Goal: Information Seeking & Learning: Learn about a topic

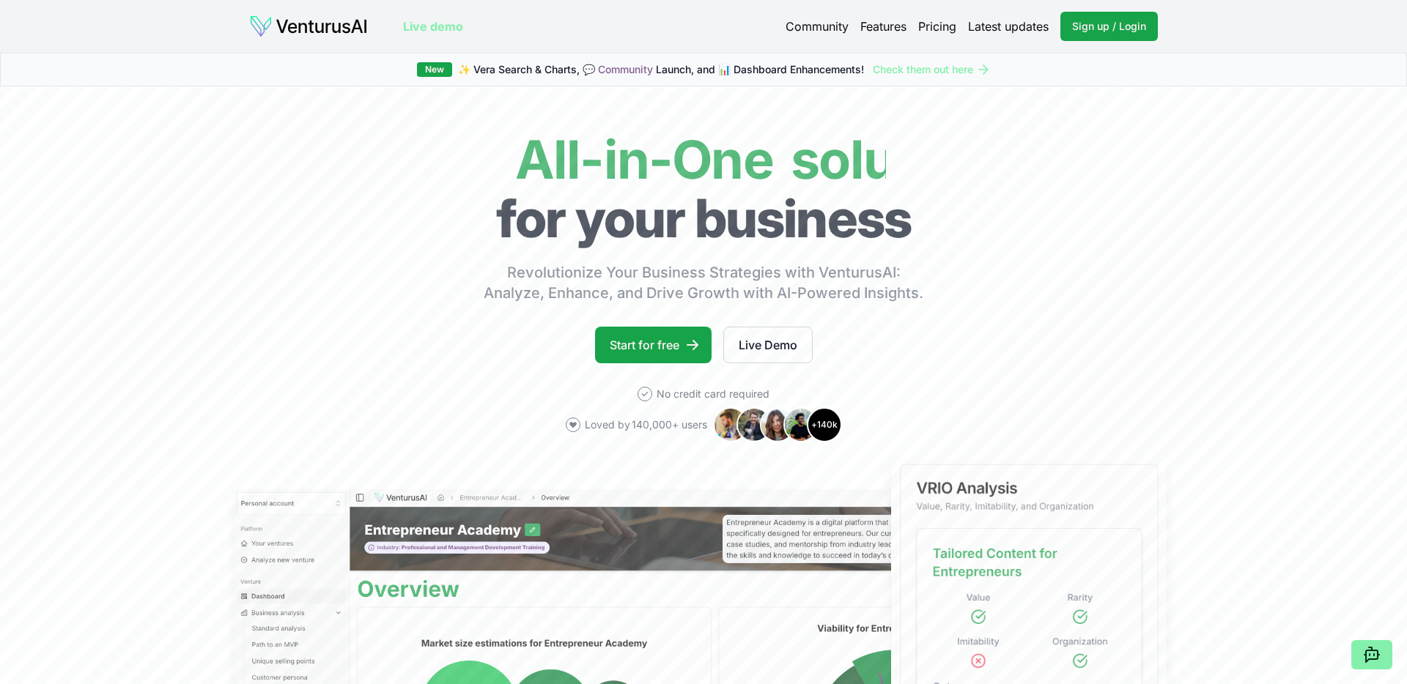
click at [934, 30] on link "Pricing" at bounding box center [937, 27] width 38 height 18
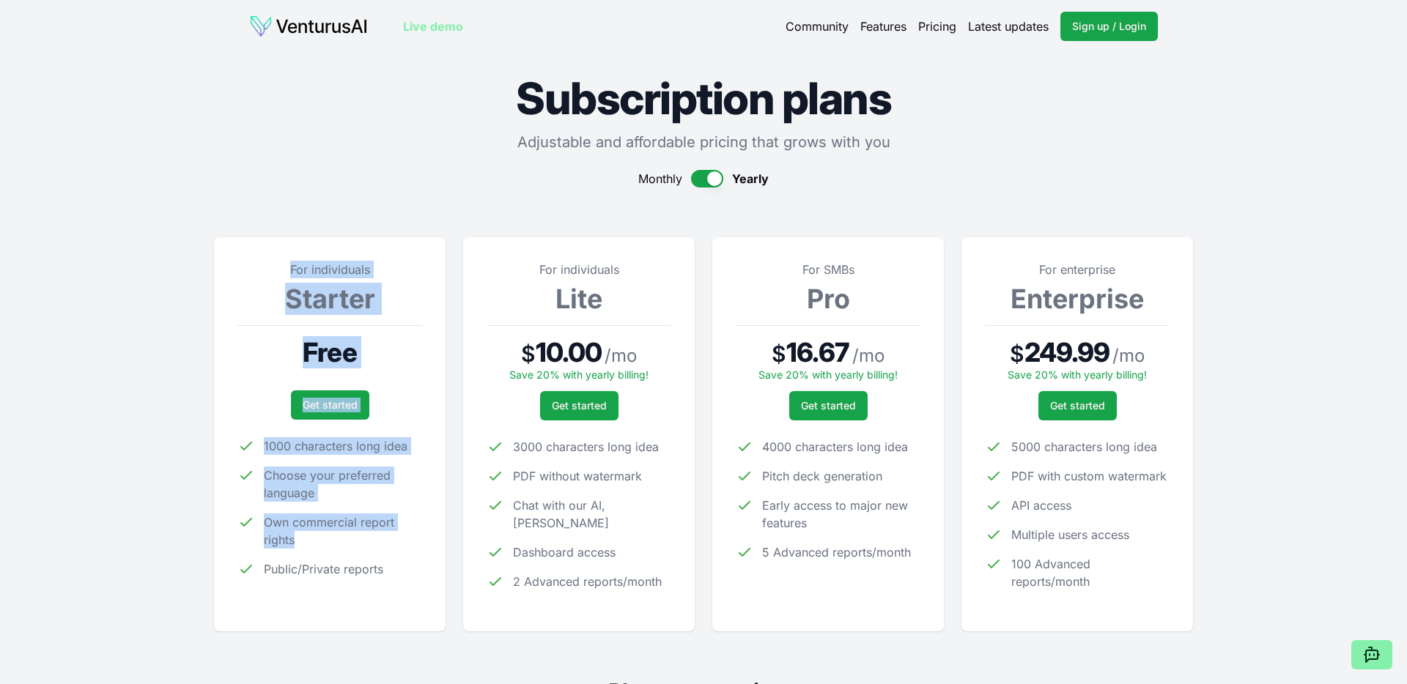
drag, startPoint x: 305, startPoint y: 193, endPoint x: 355, endPoint y: 548, distance: 358.8
drag, startPoint x: 354, startPoint y: 619, endPoint x: 196, endPoint y: 231, distance: 419.3
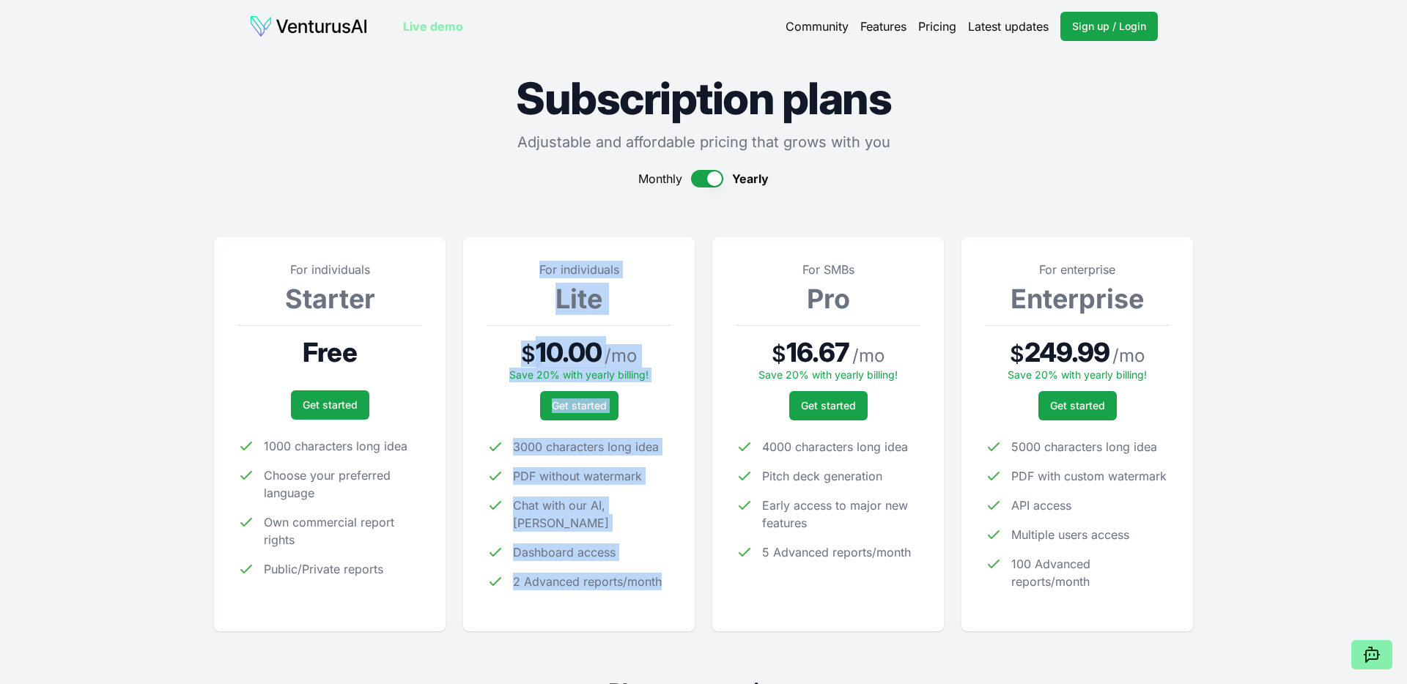
drag, startPoint x: 542, startPoint y: 577, endPoint x: 468, endPoint y: 197, distance: 386.6
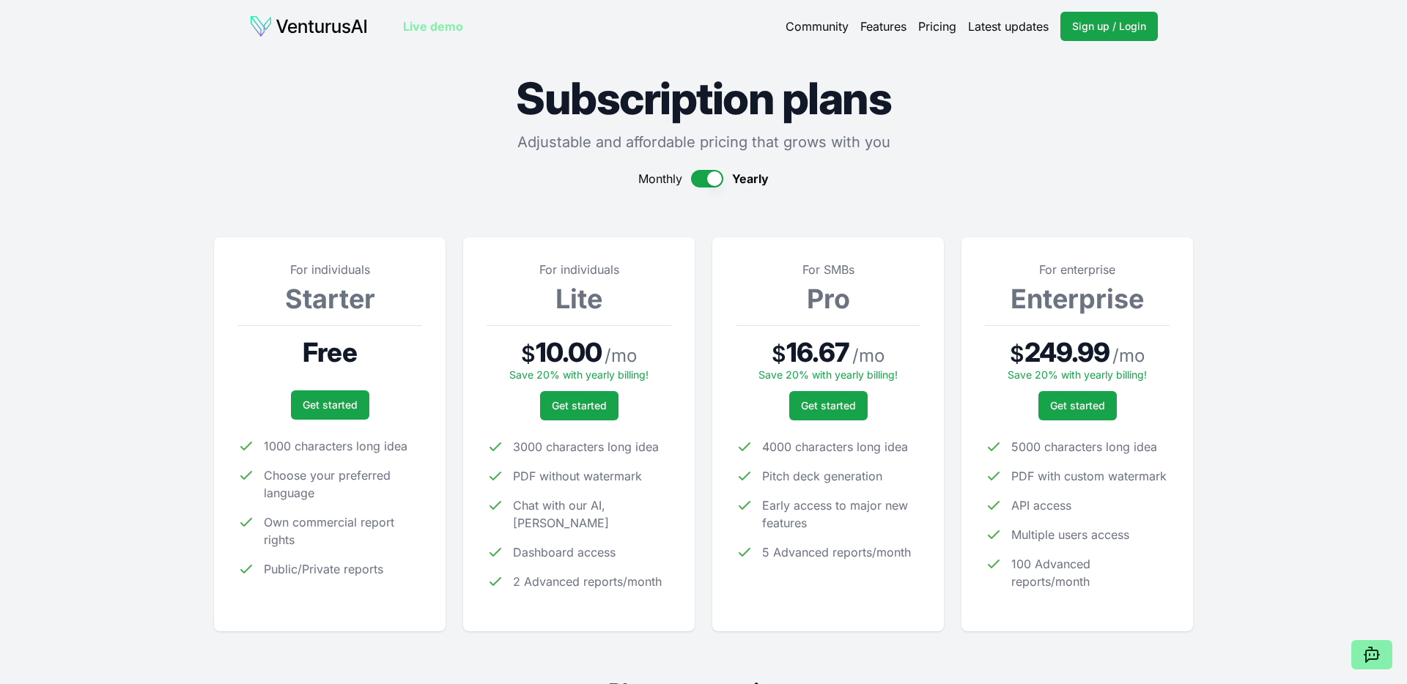
click at [414, 142] on p "Adjustable and affordable pricing that grows with you" at bounding box center [703, 142] width 979 height 21
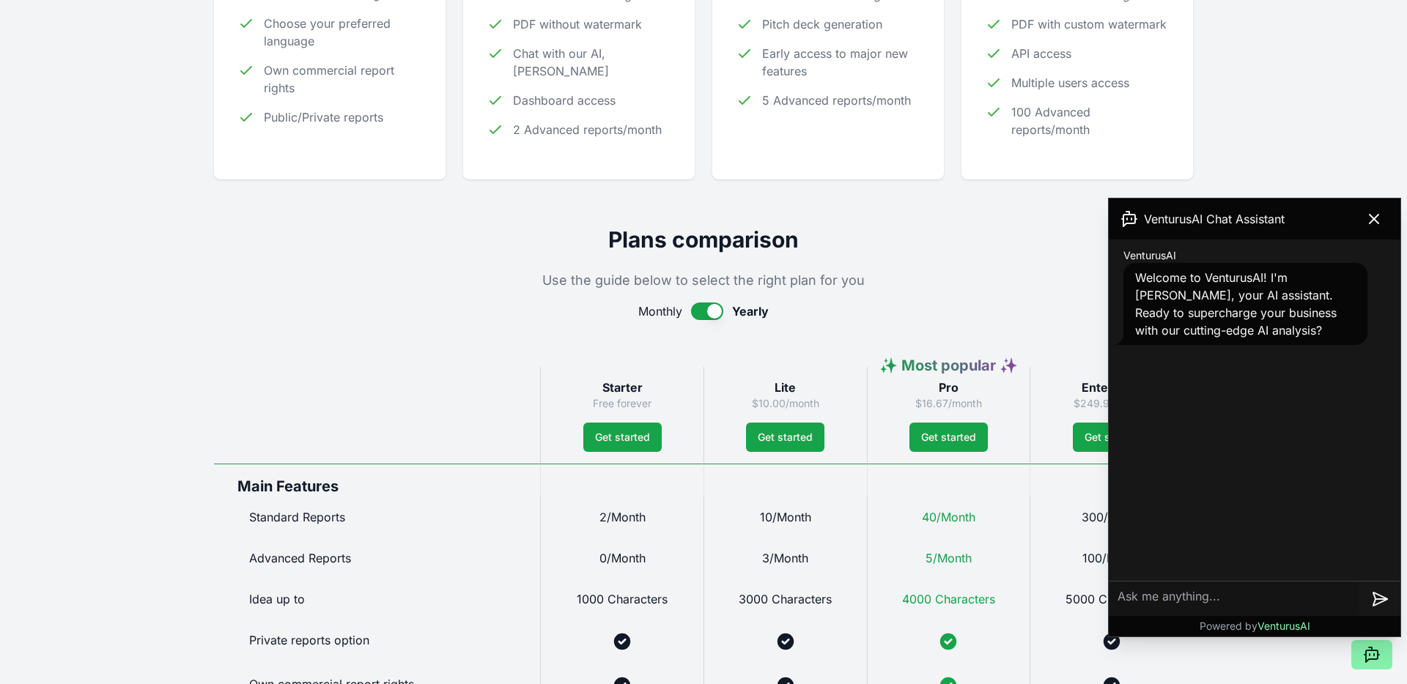
scroll to position [664, 0]
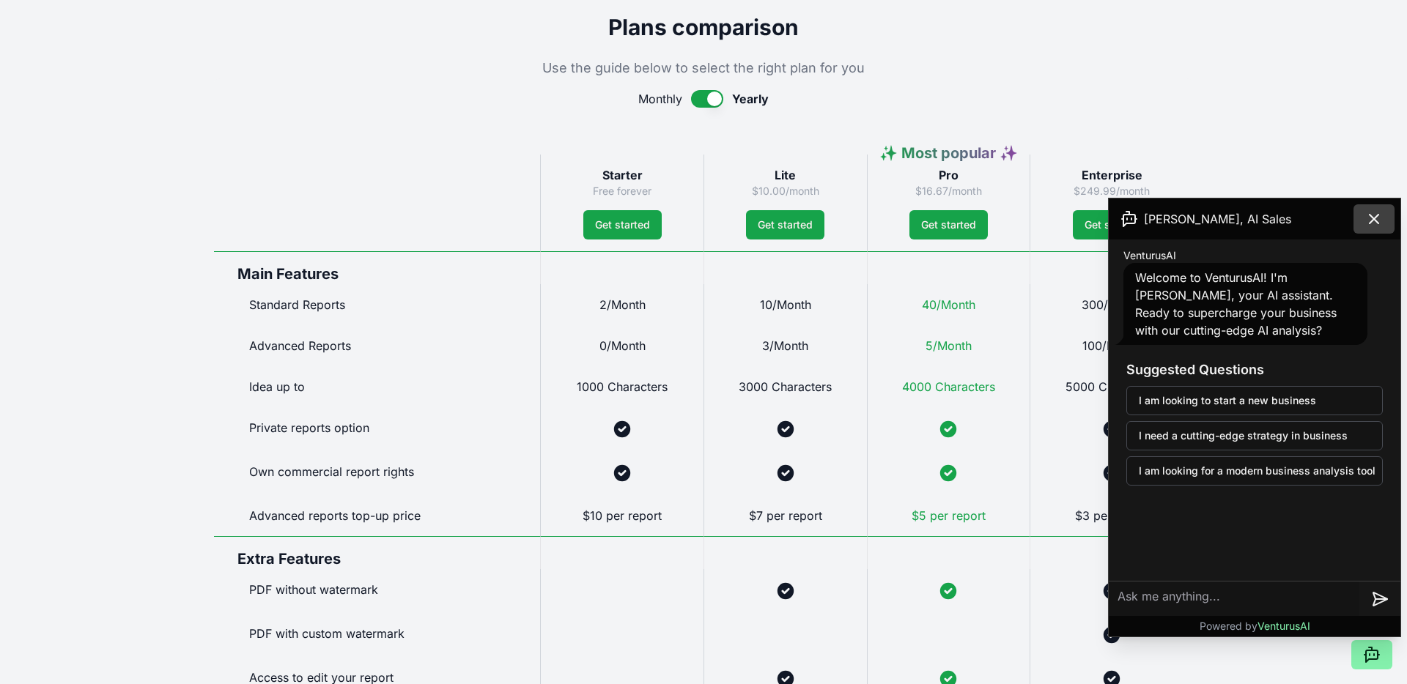
click at [1377, 221] on icon at bounding box center [1374, 219] width 18 height 18
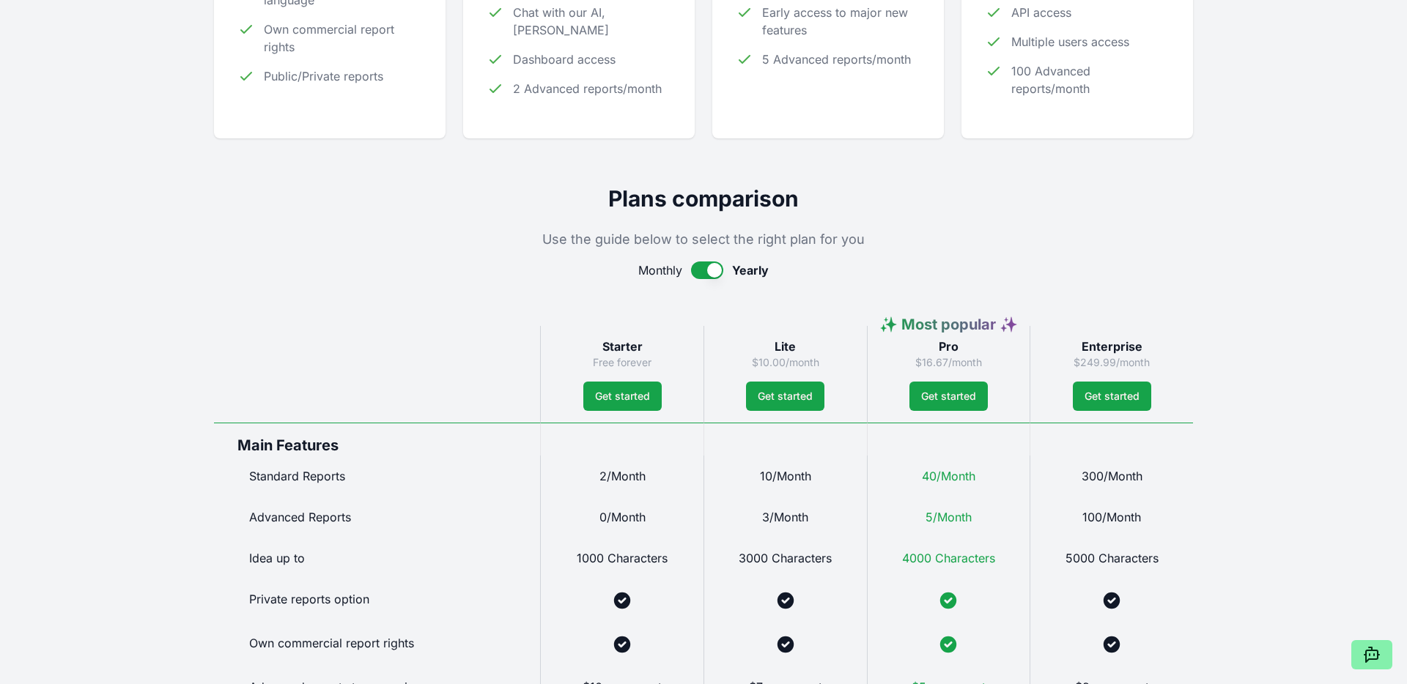
scroll to position [0, 0]
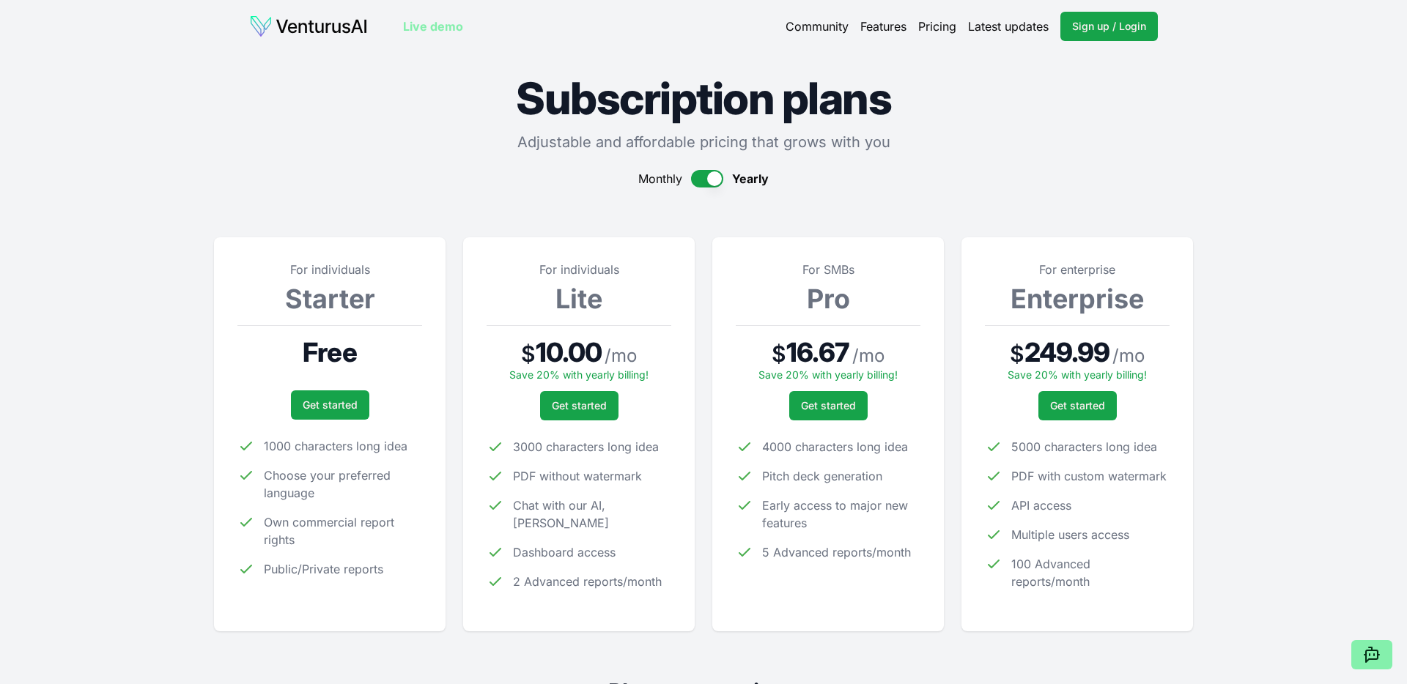
click at [864, 34] on link "Features" at bounding box center [883, 27] width 46 height 18
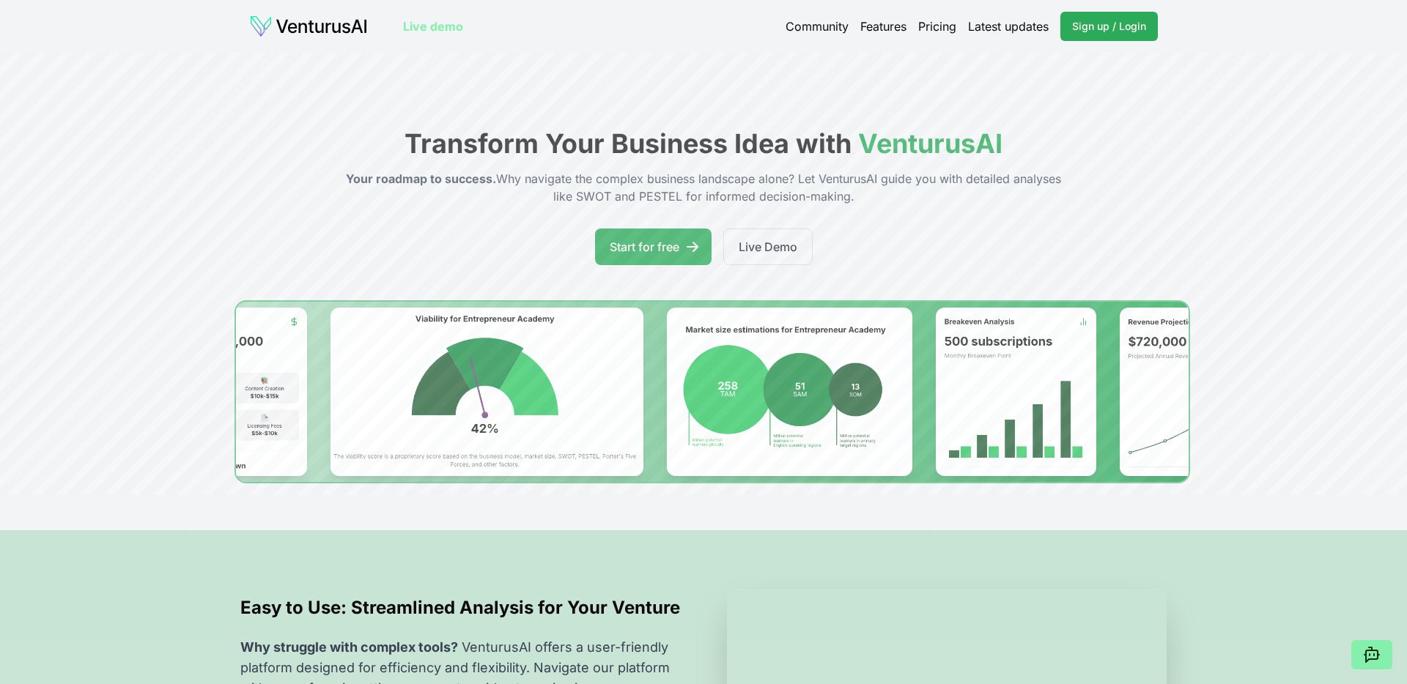
click at [1117, 32] on span "Sign up / Login" at bounding box center [1109, 26] width 74 height 15
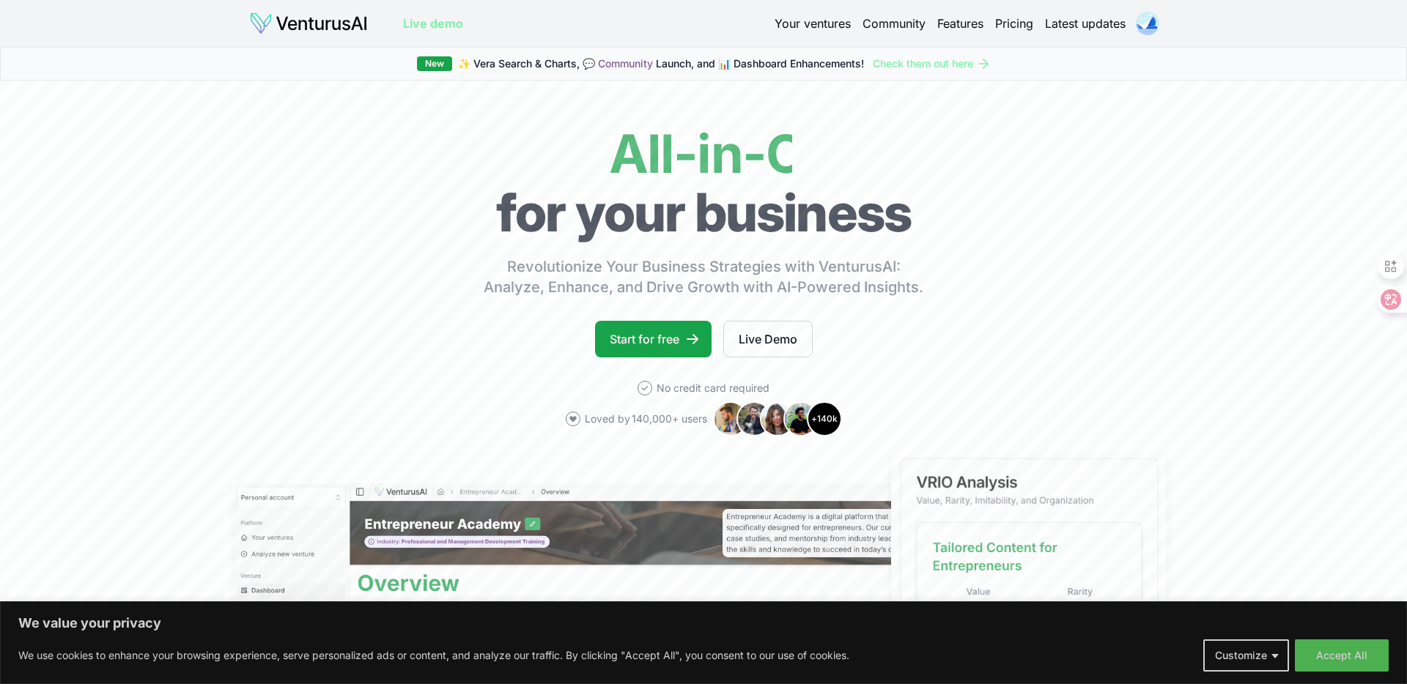
click at [796, 26] on link "Your ventures" at bounding box center [812, 24] width 76 height 18
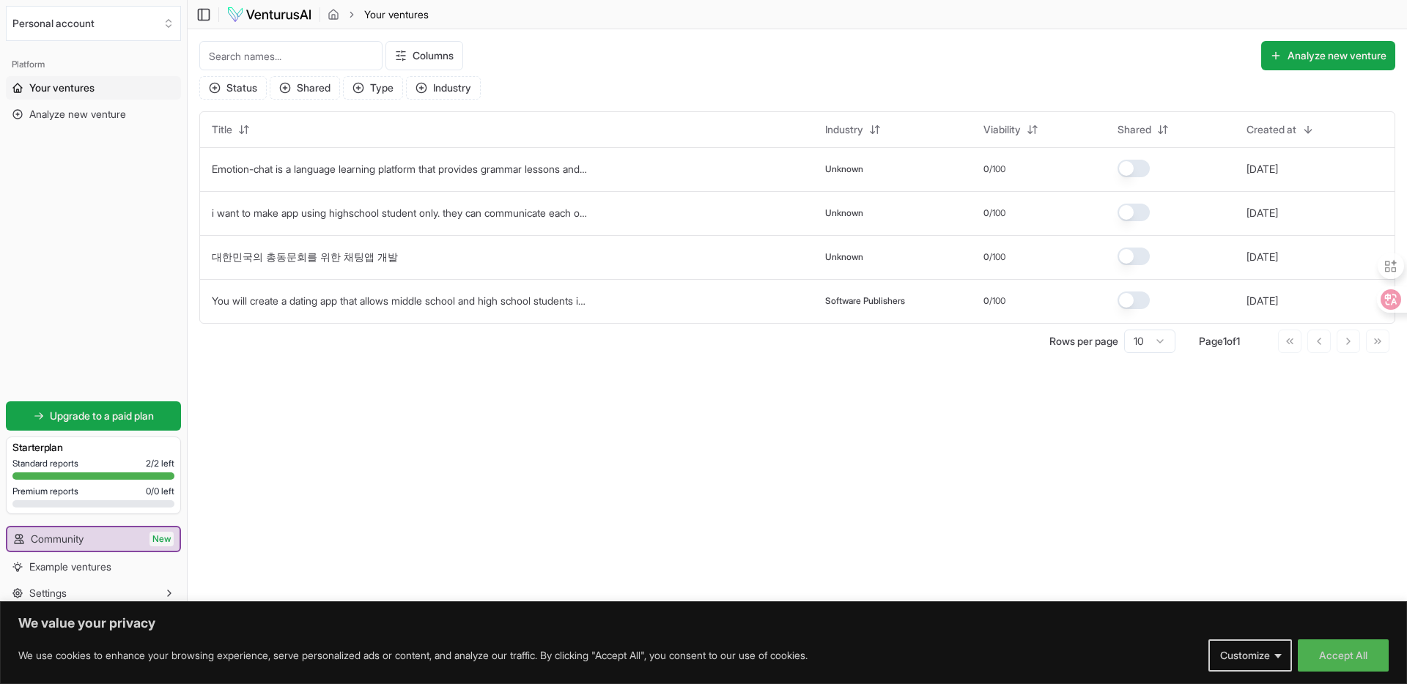
scroll to position [33, 0]
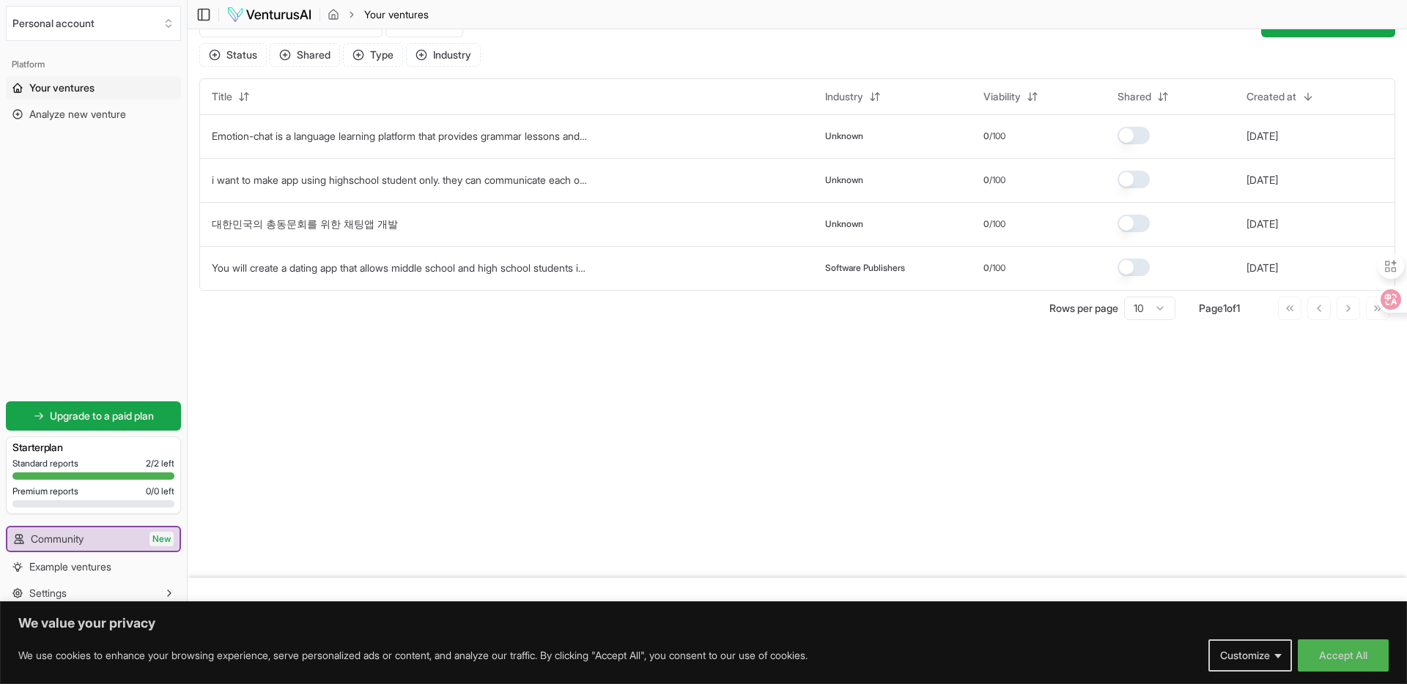
click at [1048, 454] on main "Toggle Sidebar Your ventures Your ventures Columns Analyze new venture Status S…" at bounding box center [797, 309] width 1219 height 684
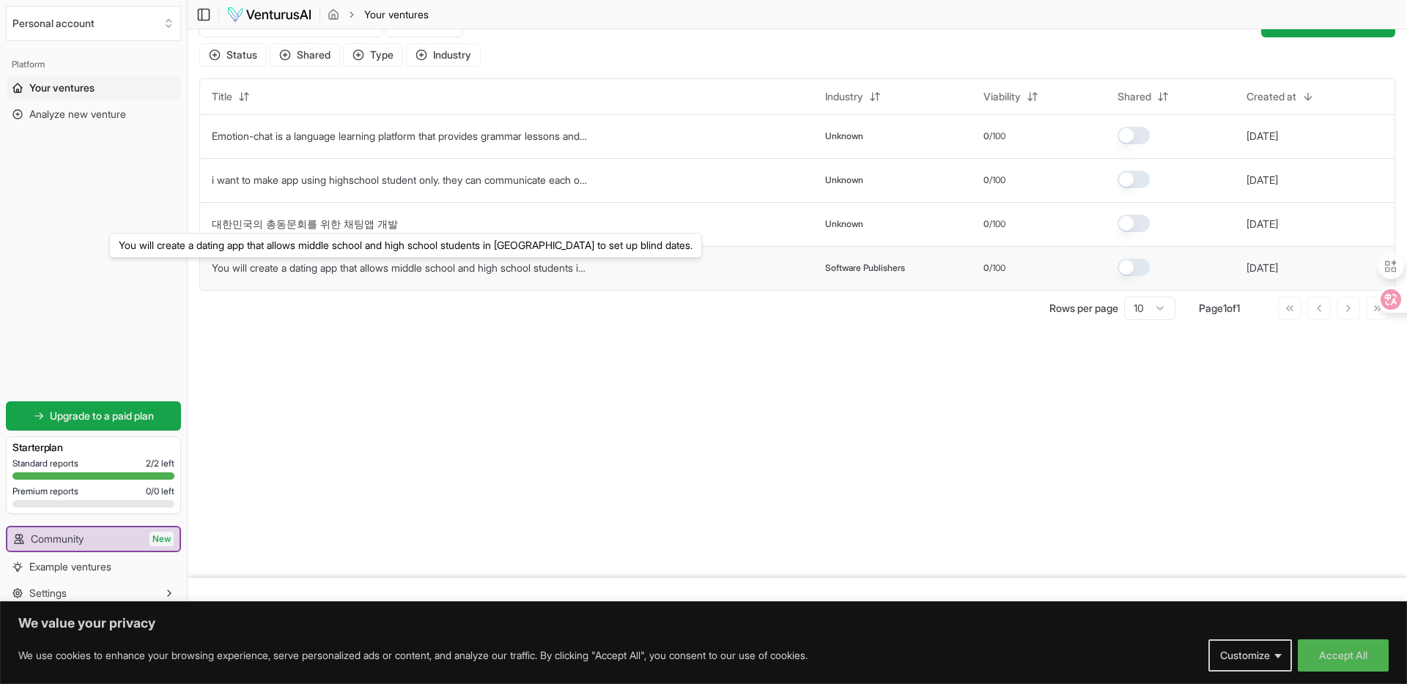
click at [434, 267] on link "You will create a dating app that allows middle school and high school students…" at bounding box center [499, 268] width 574 height 12
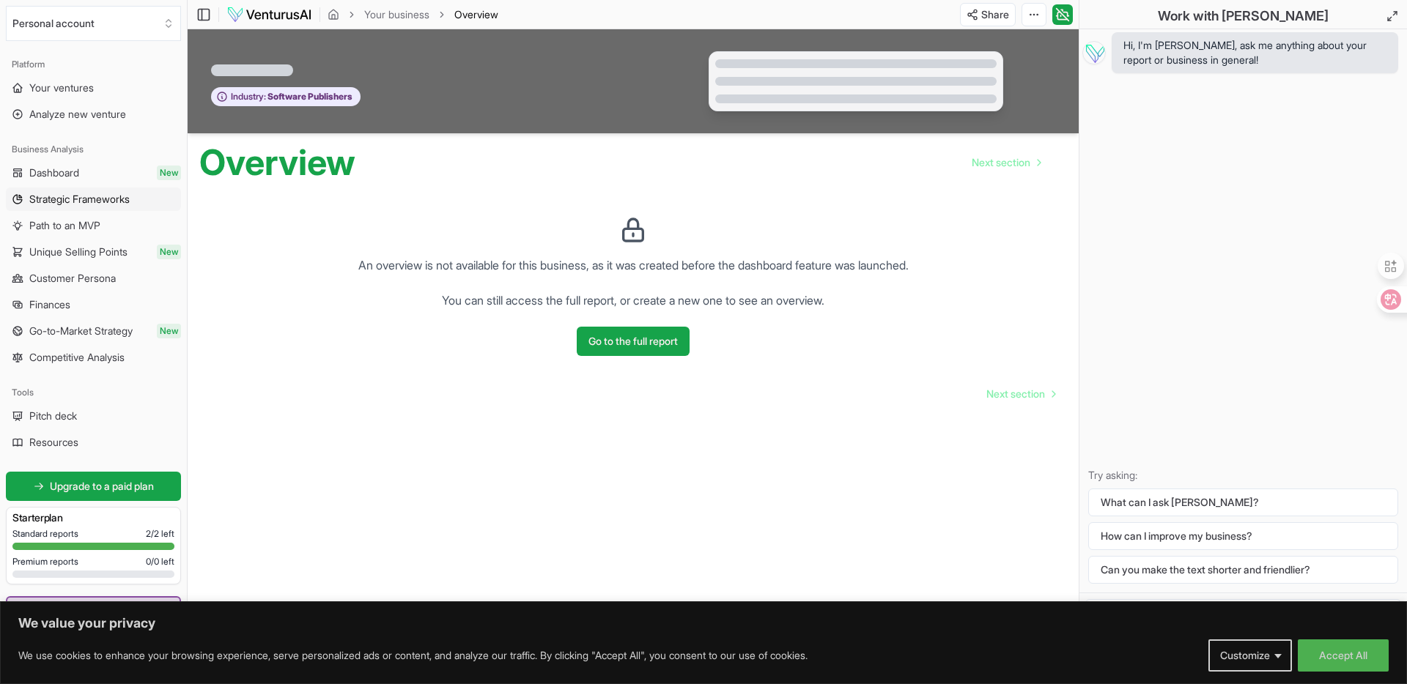
scroll to position [34, 0]
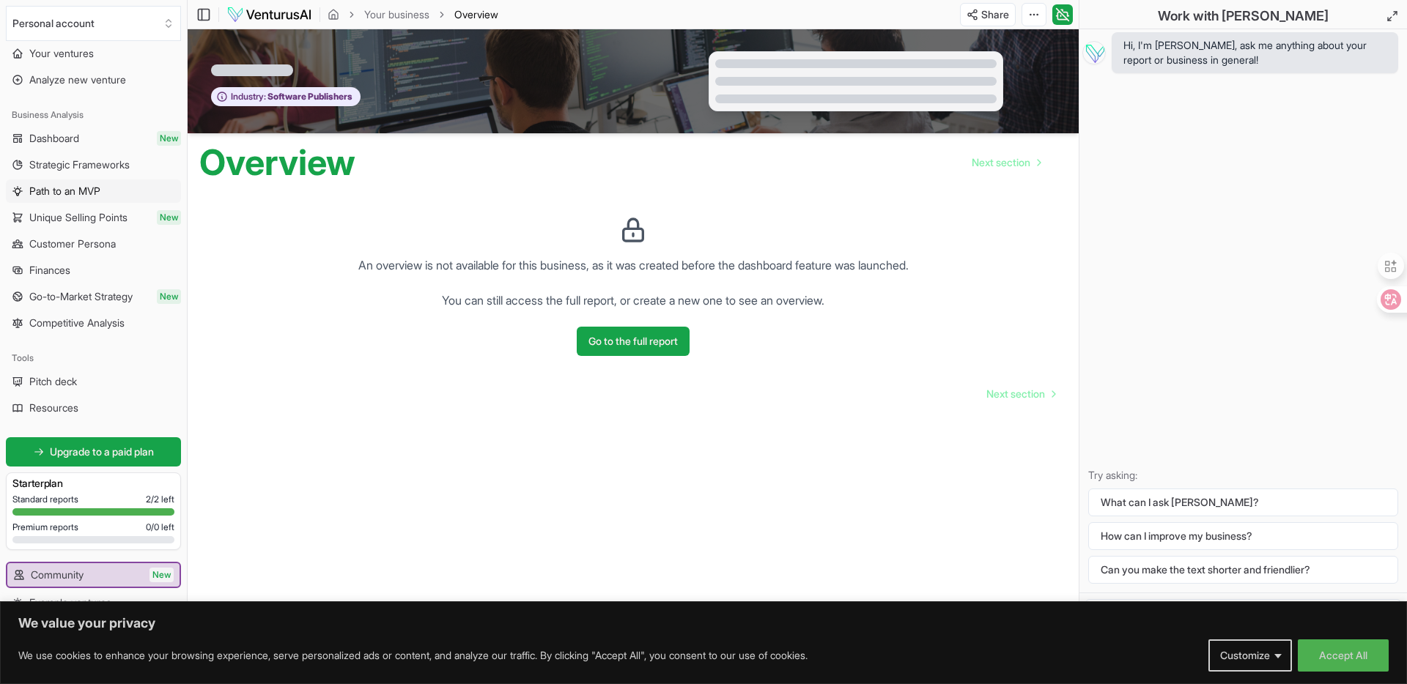
click at [89, 192] on span "Path to an MVP" at bounding box center [64, 191] width 71 height 15
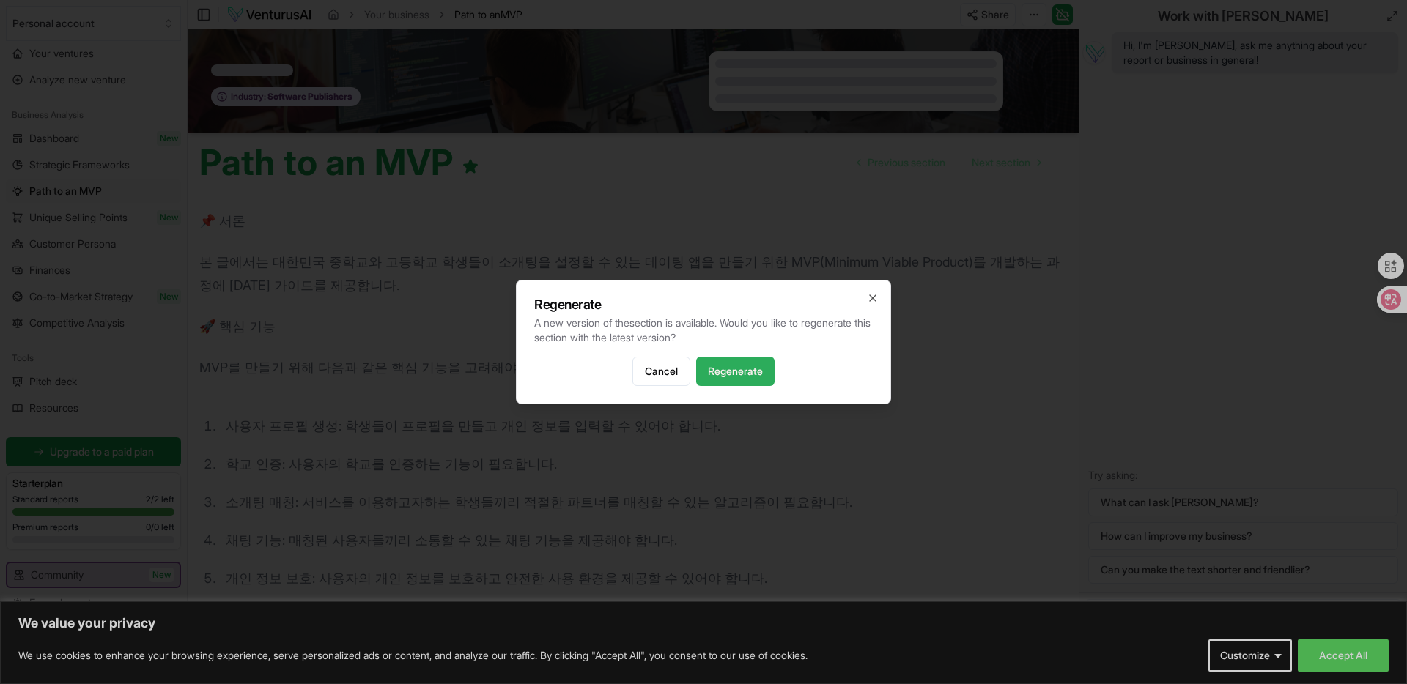
click at [744, 377] on button "Regenerate" at bounding box center [735, 371] width 78 height 29
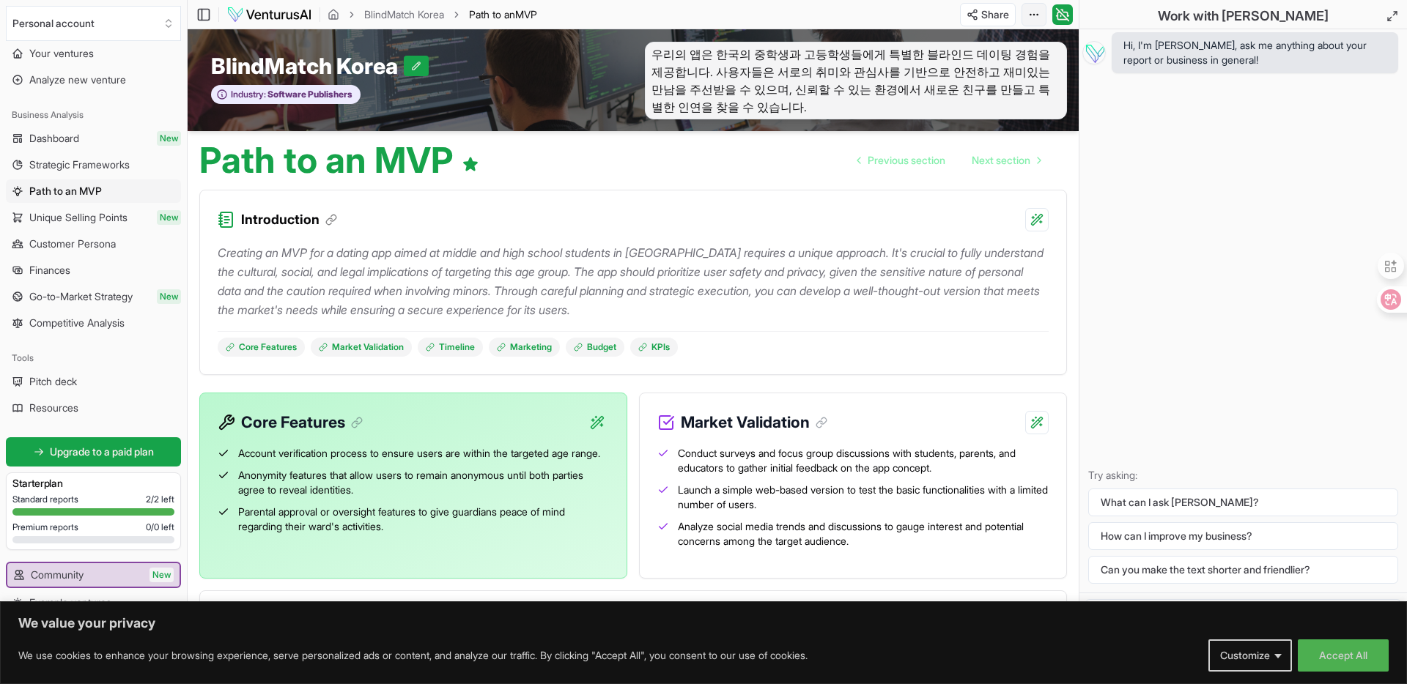
click at [1035, 10] on html "We value your privacy We use cookies to enhance your browsing experience, serve…" at bounding box center [703, 342] width 1407 height 684
click at [738, 164] on html "We value your privacy We use cookies to enhance your browsing experience, serve…" at bounding box center [703, 342] width 1407 height 684
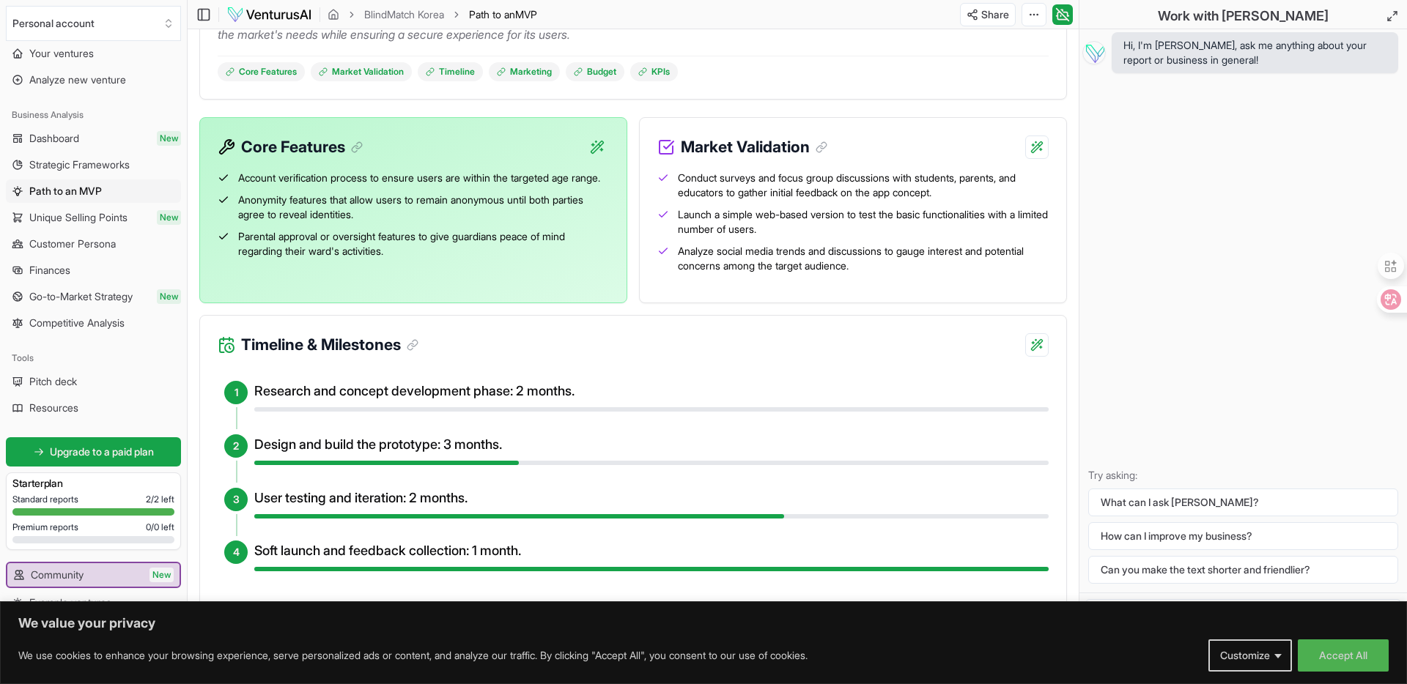
scroll to position [274, 0]
click at [48, 271] on span "Finances" at bounding box center [49, 270] width 41 height 15
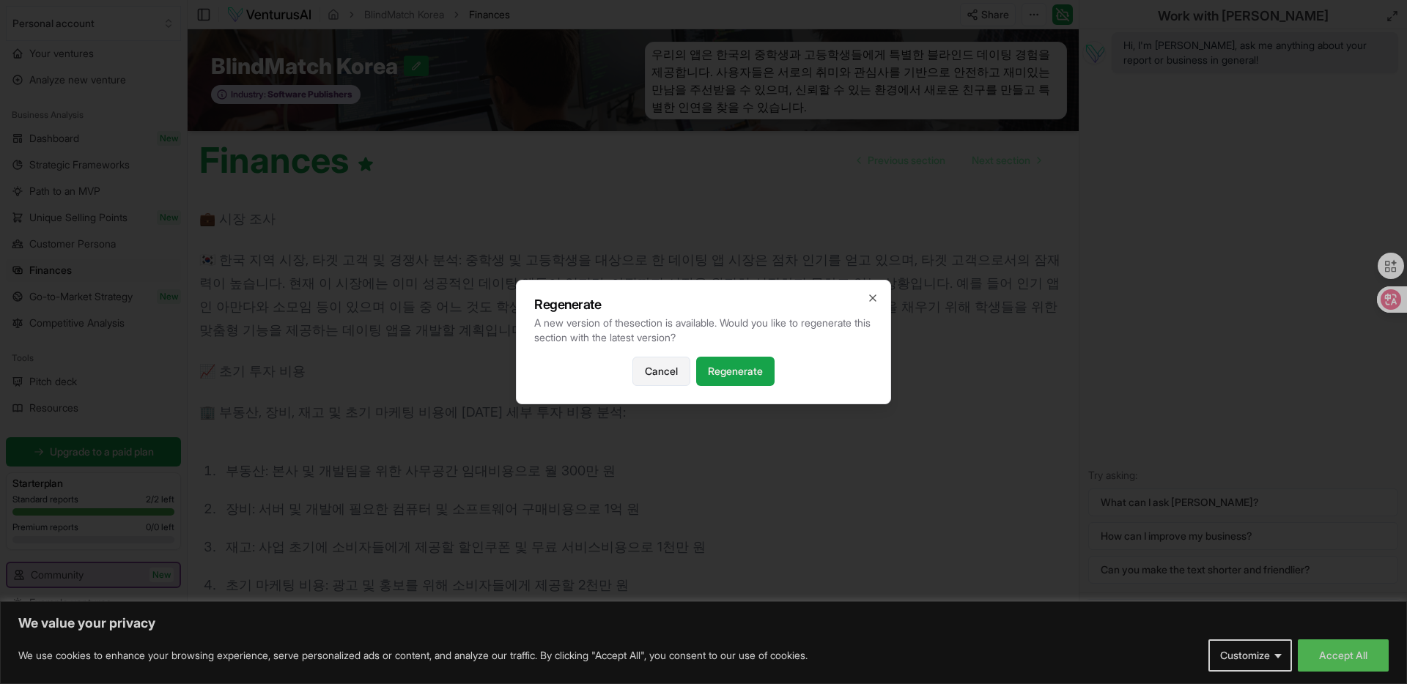
click at [650, 371] on button "Cancel" at bounding box center [661, 371] width 58 height 29
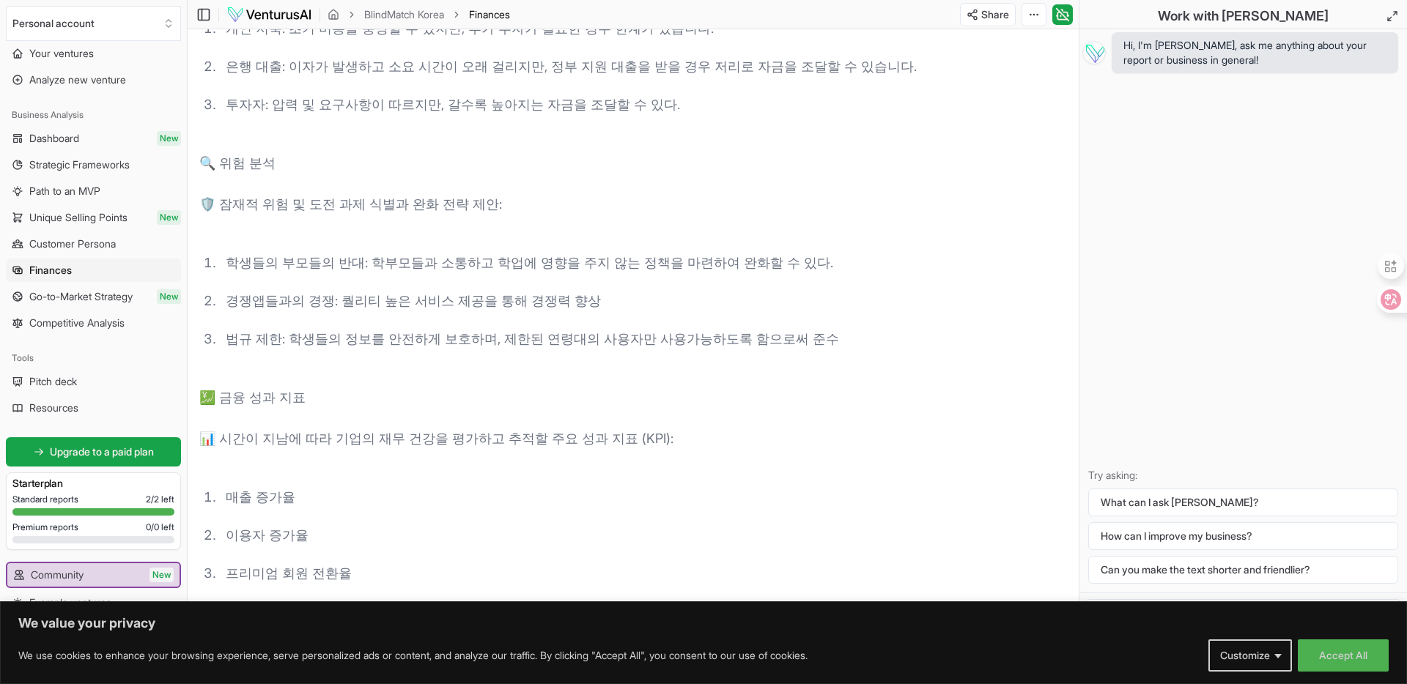
scroll to position [1358, 0]
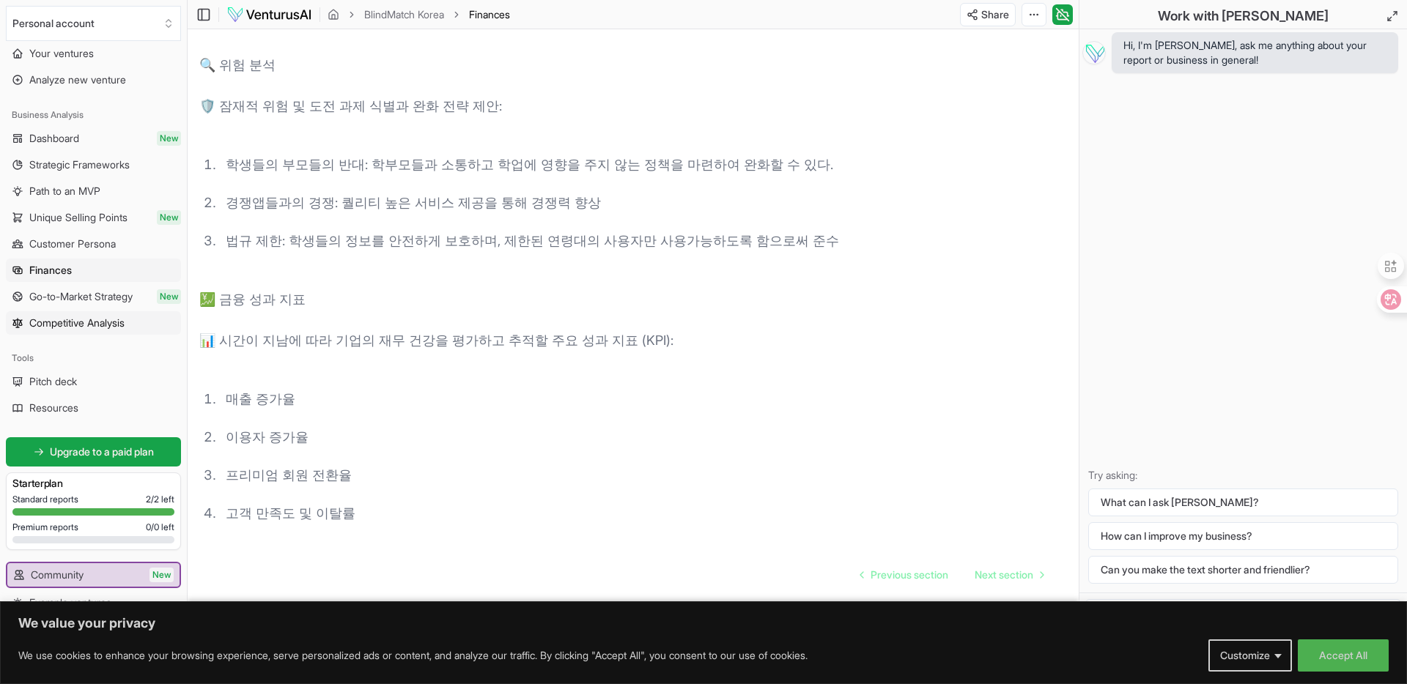
click at [74, 322] on span "Competitive Analysis" at bounding box center [76, 323] width 95 height 15
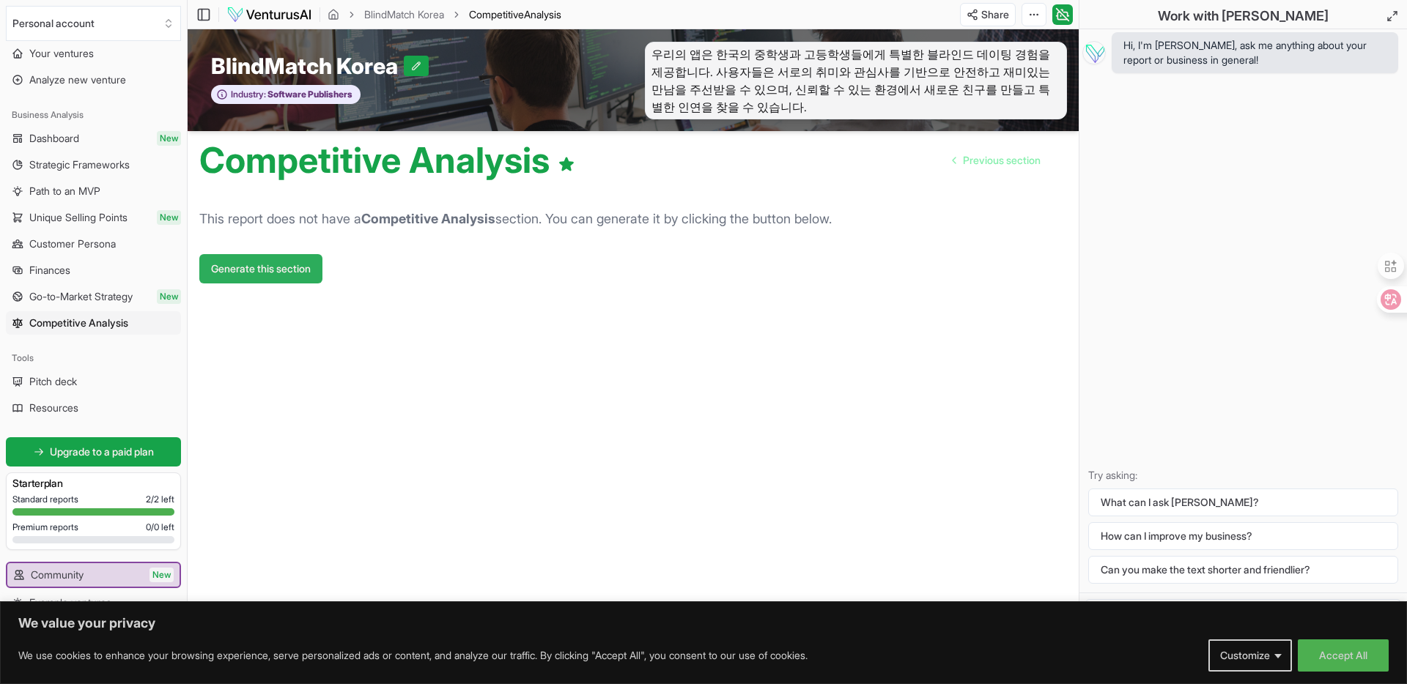
click at [229, 273] on button "Generate this section" at bounding box center [260, 268] width 123 height 29
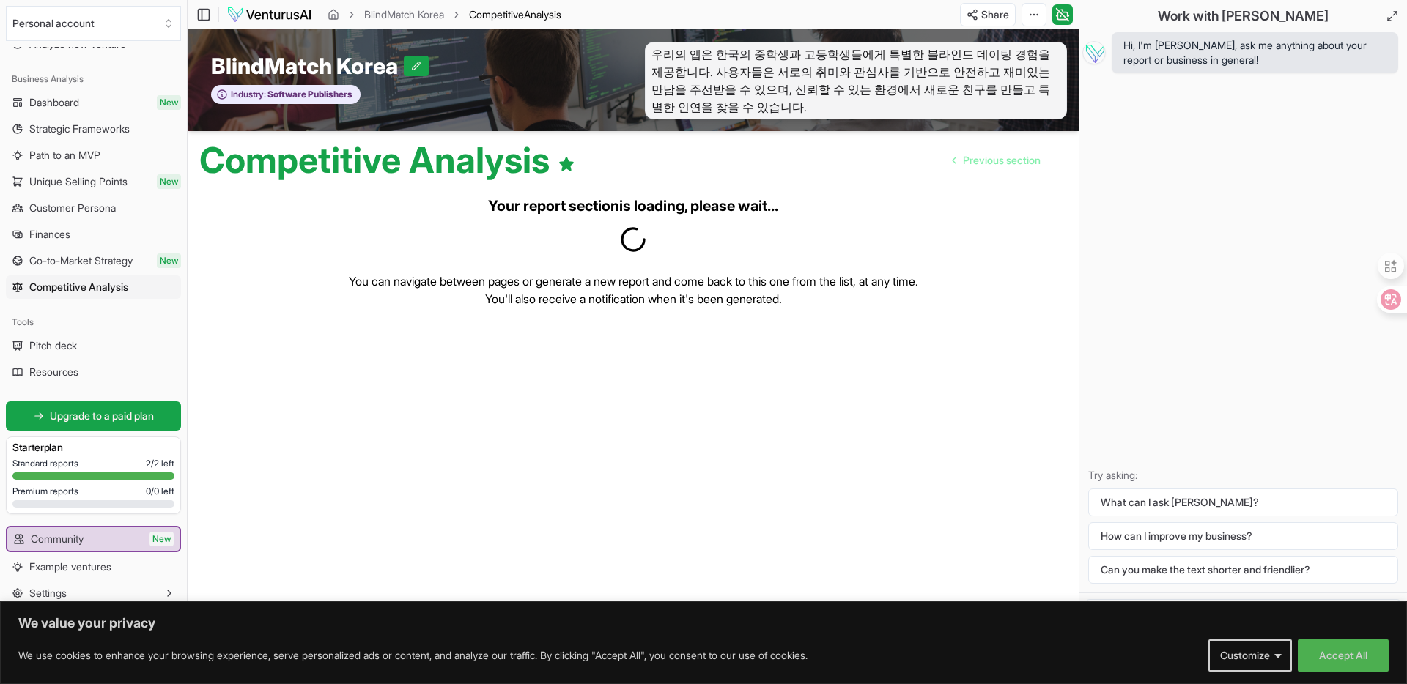
scroll to position [70, 0]
click at [66, 348] on span "Pitch deck" at bounding box center [53, 346] width 48 height 15
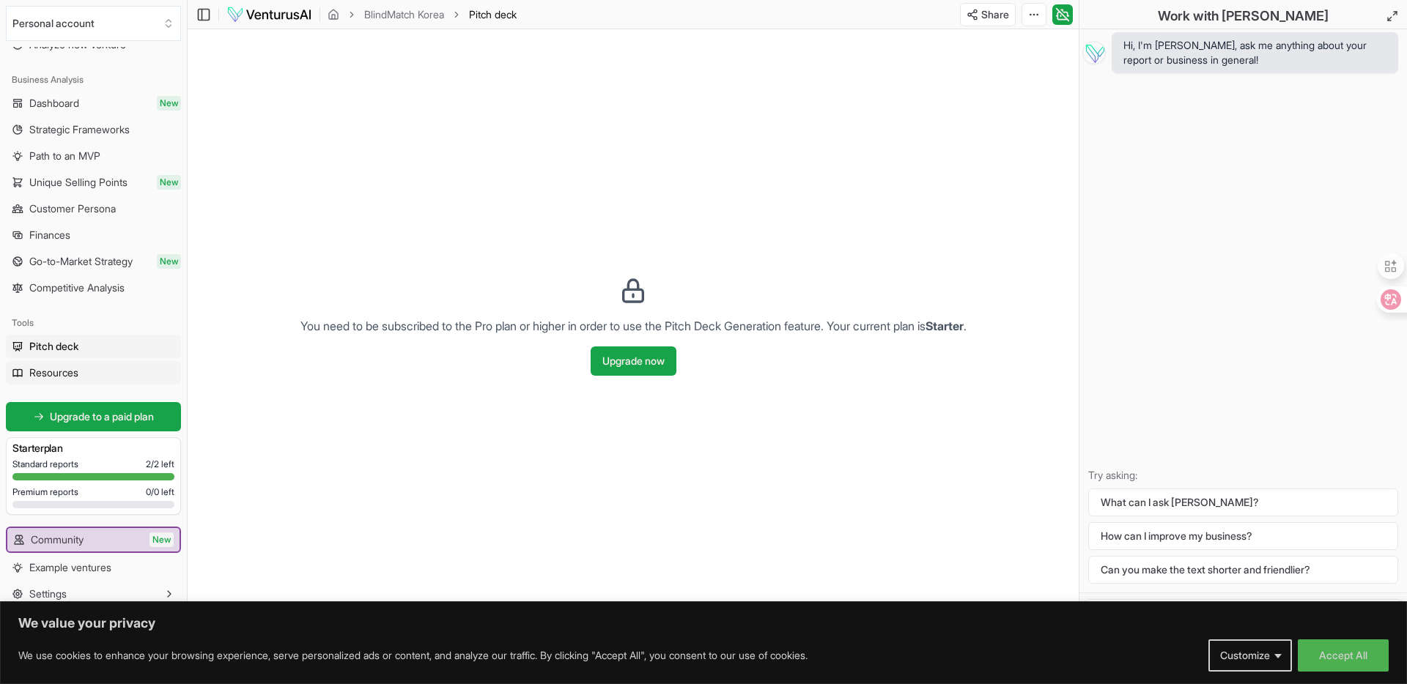
click at [60, 369] on span "Resources" at bounding box center [53, 373] width 49 height 15
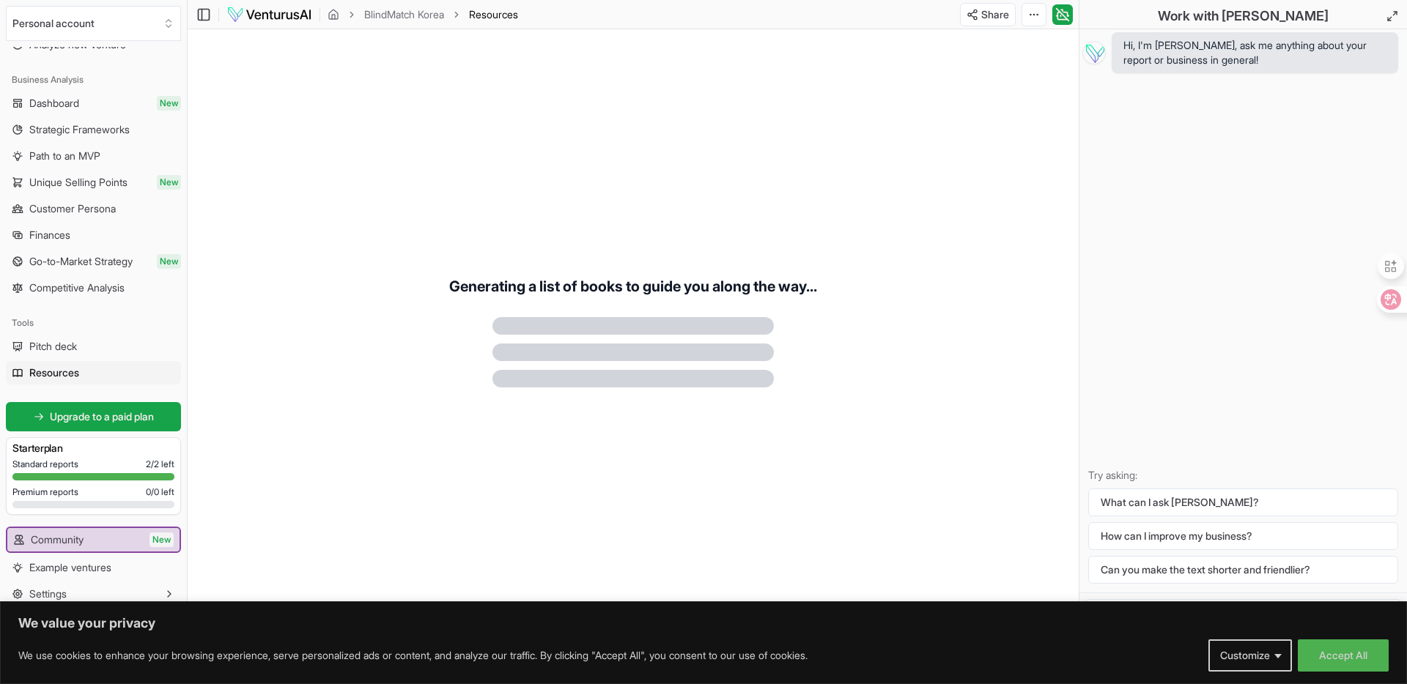
scroll to position [70, 0]
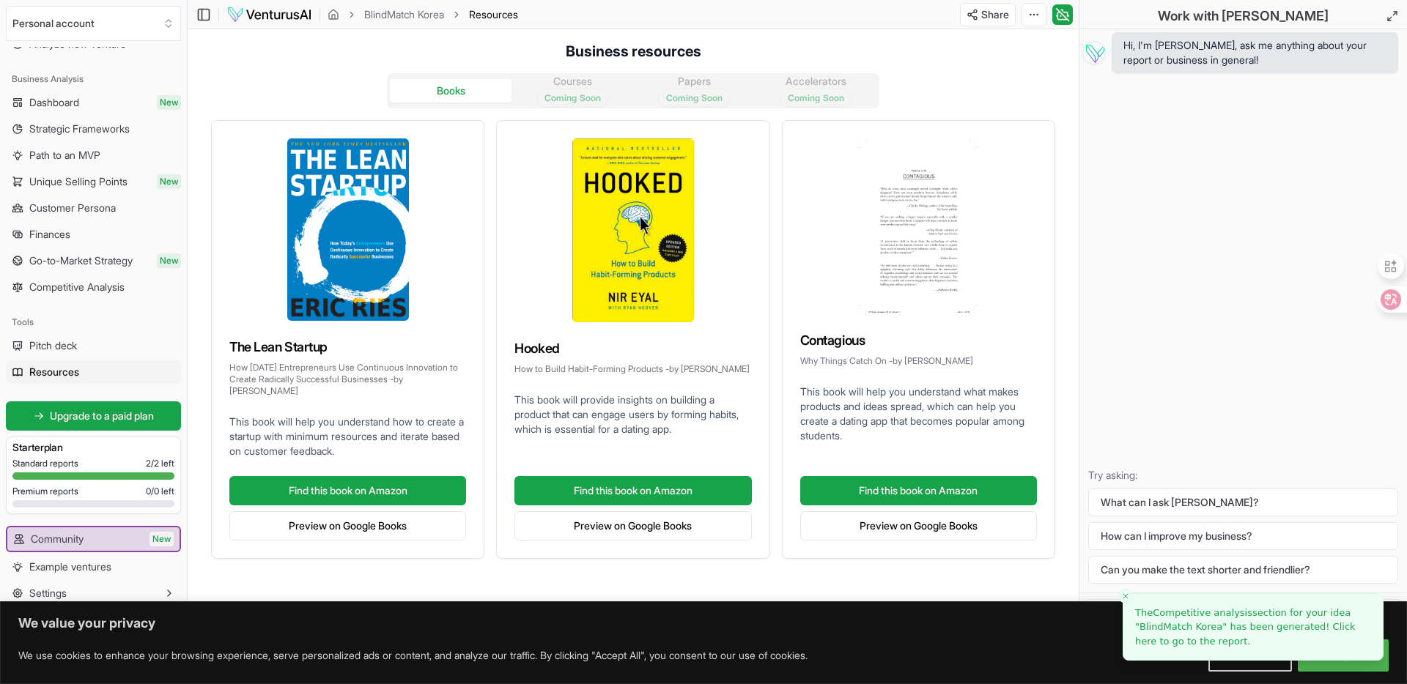
click at [569, 87] on div "Books Courses Coming Soon Papers Coming Soon Accelerators Coming Soon" at bounding box center [633, 90] width 492 height 35
click at [55, 102] on span "Dashboard" at bounding box center [54, 102] width 50 height 15
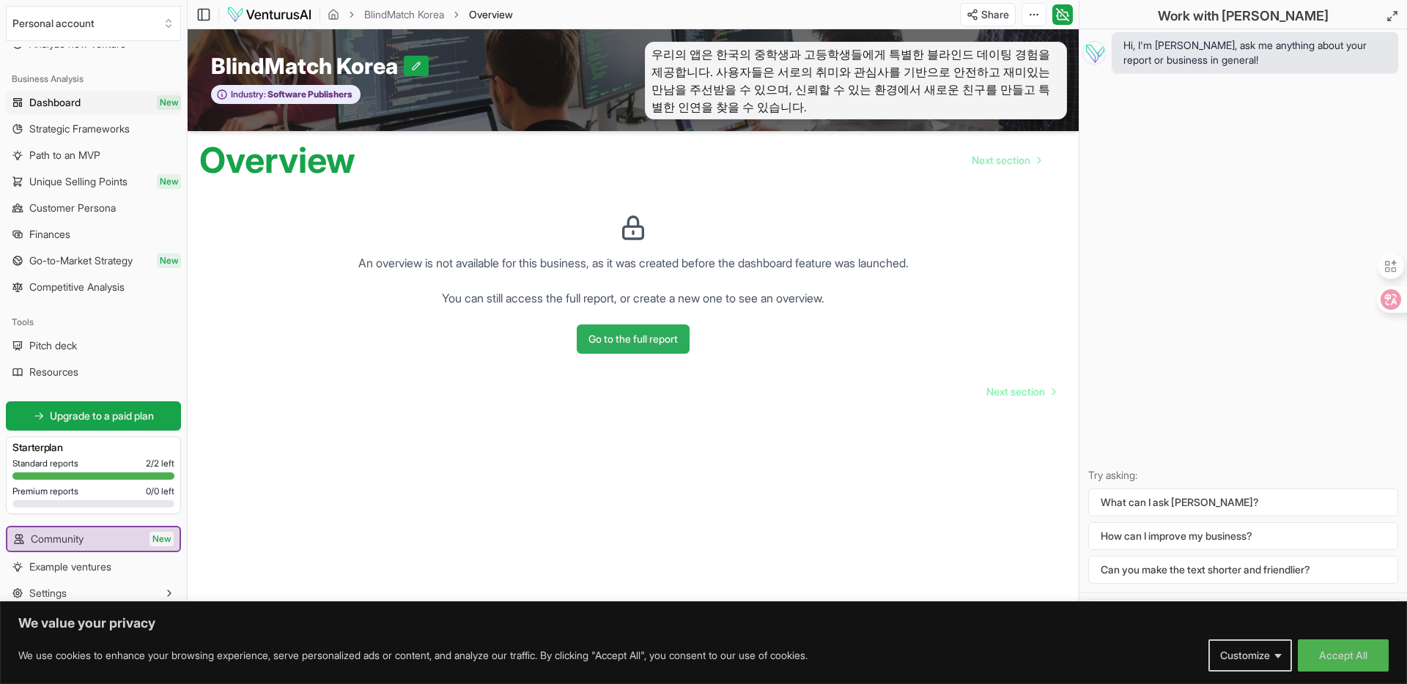
click at [628, 331] on button "Go to the full report" at bounding box center [633, 339] width 113 height 29
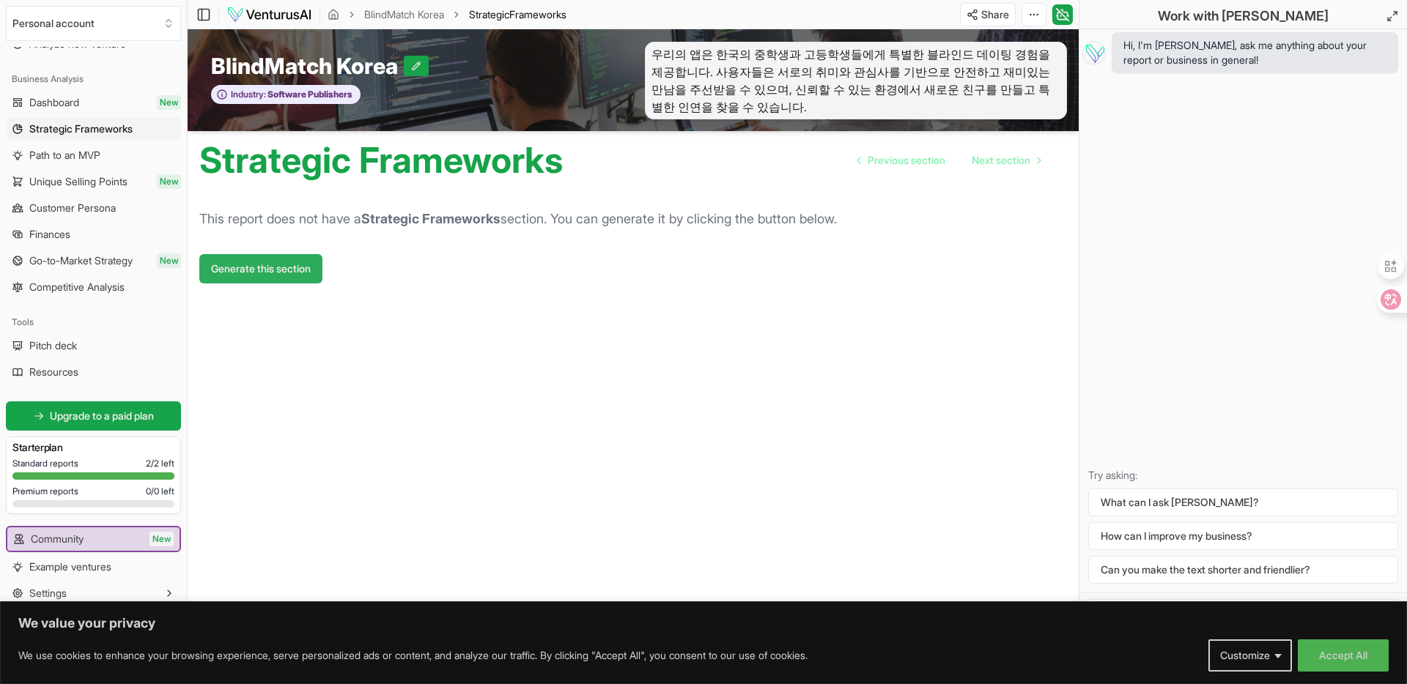
click at [265, 273] on button "Generate this section" at bounding box center [260, 268] width 123 height 29
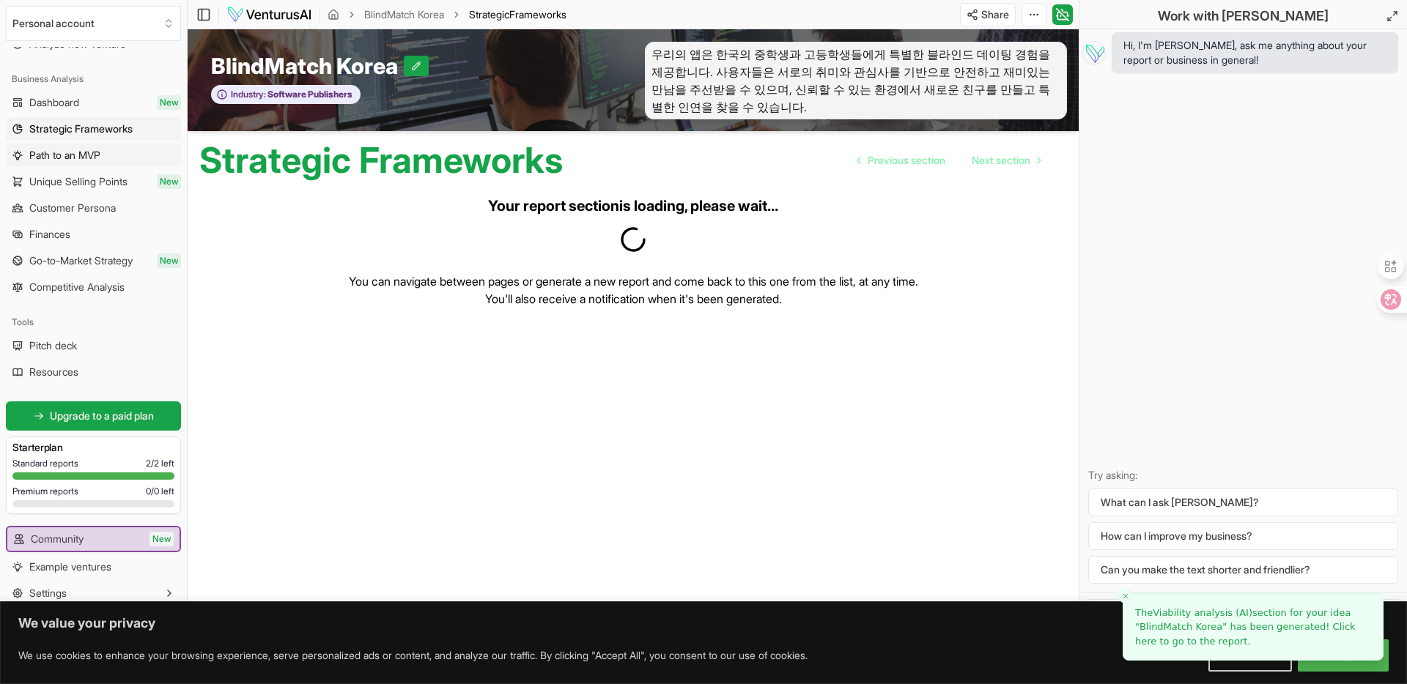
click at [69, 160] on span "Path to an MVP" at bounding box center [64, 155] width 71 height 15
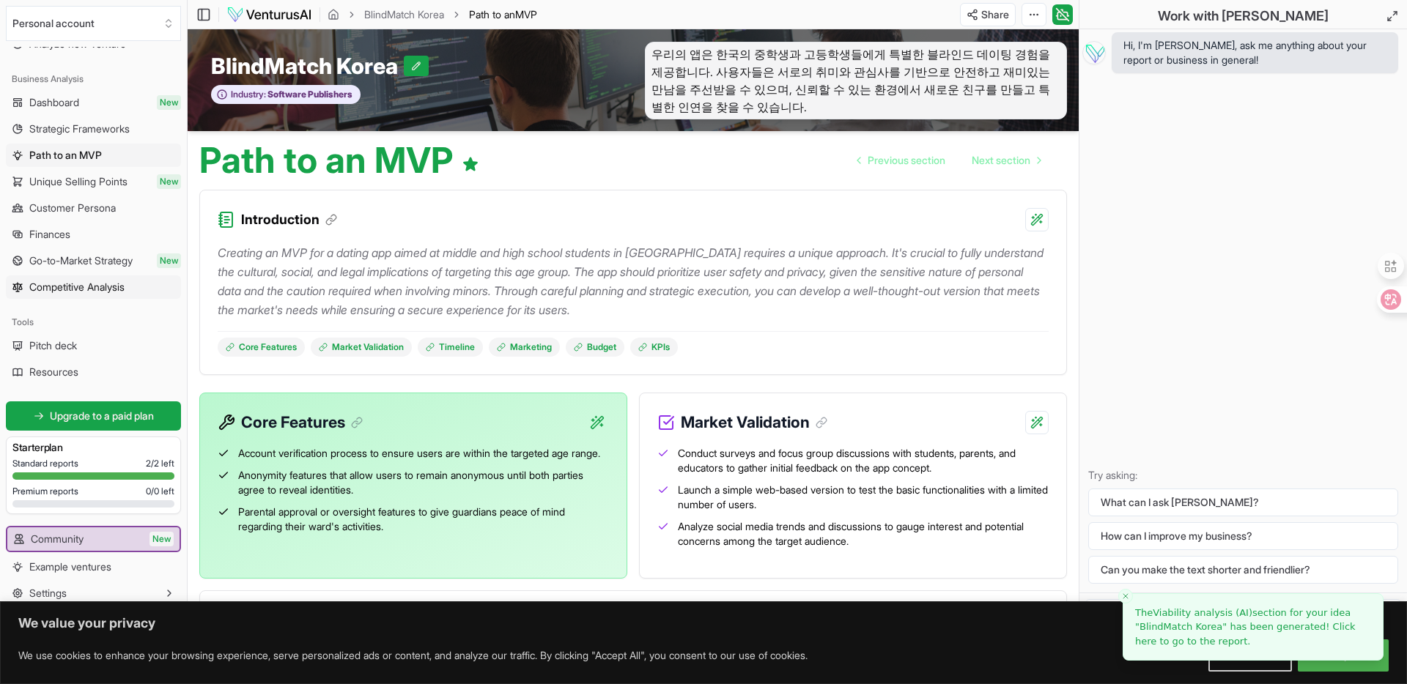
click at [67, 292] on span "Competitive Analysis" at bounding box center [76, 287] width 95 height 15
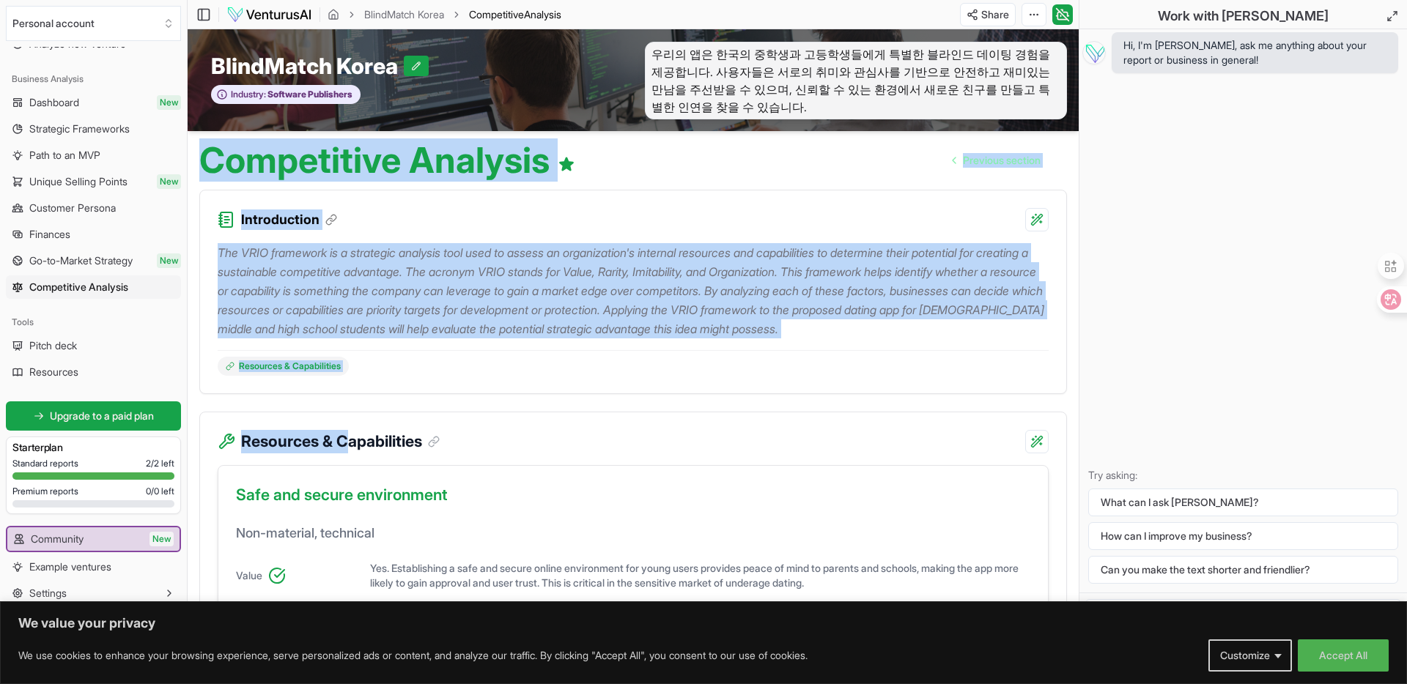
drag, startPoint x: 204, startPoint y: 160, endPoint x: 348, endPoint y: 437, distance: 311.3
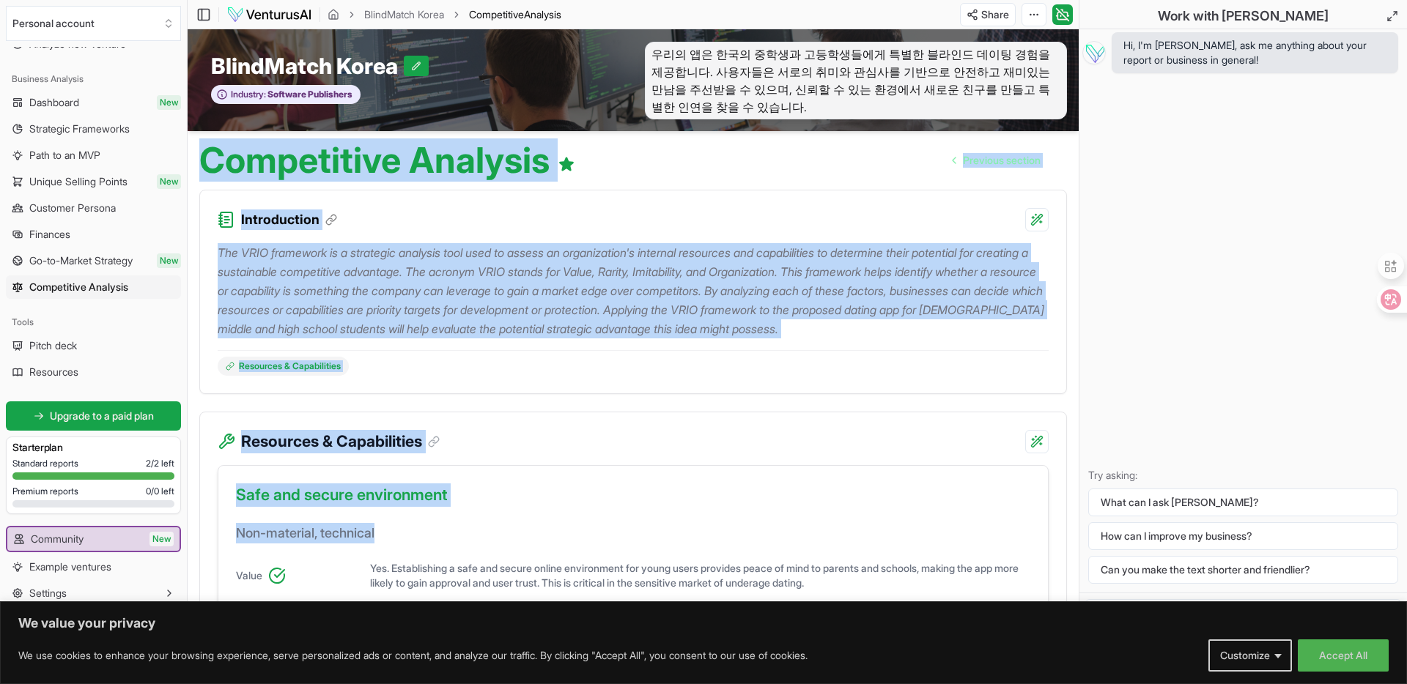
drag, startPoint x: 383, startPoint y: 535, endPoint x: 206, endPoint y: 149, distance: 424.2
click at [206, 149] on h1 "Competitive Analysis" at bounding box center [387, 160] width 376 height 35
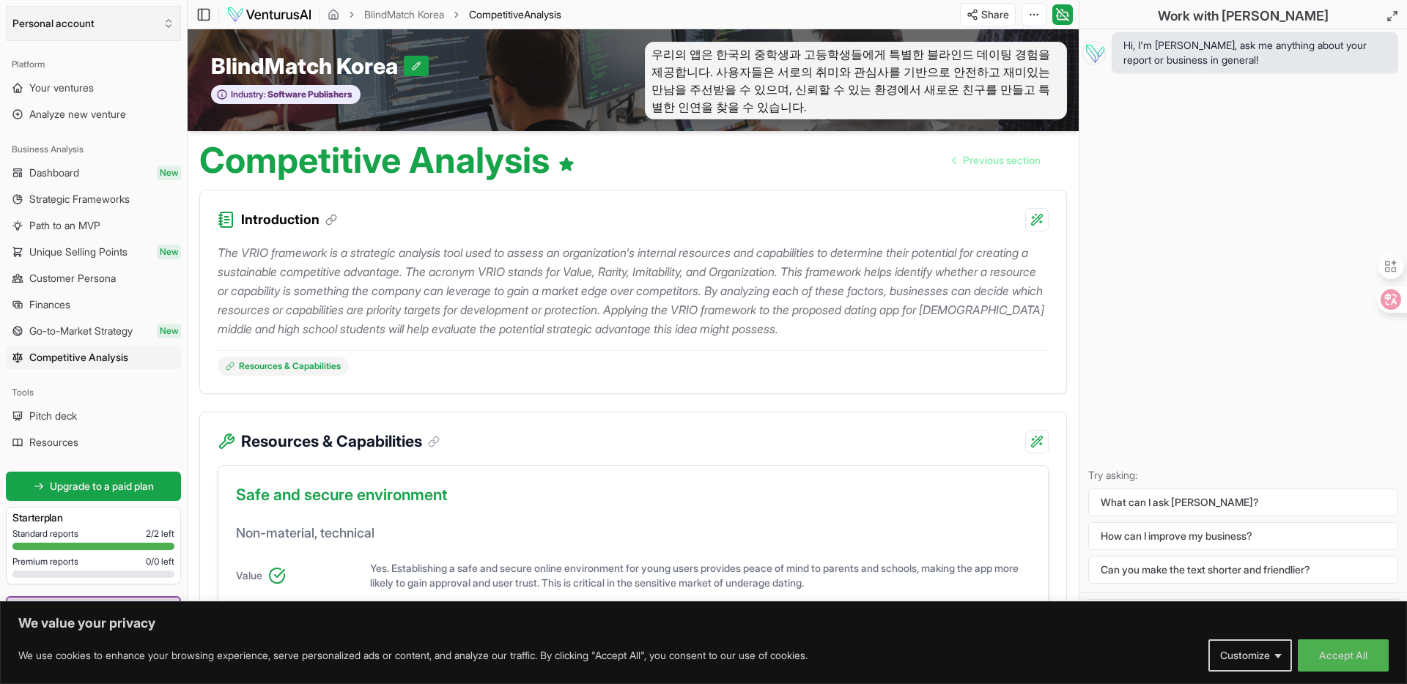
click at [48, 25] on button "Personal account" at bounding box center [93, 23] width 175 height 35
click at [48, 25] on html "We value your privacy We use cookies to enhance your browsing experience, serve…" at bounding box center [703, 342] width 1407 height 684
click at [48, 25] on button "Personal account" at bounding box center [93, 23] width 175 height 35
click at [267, 236] on html "We value your privacy We use cookies to enhance your browsing experience, serve…" at bounding box center [703, 342] width 1407 height 684
